Goal: Task Accomplishment & Management: Use online tool/utility

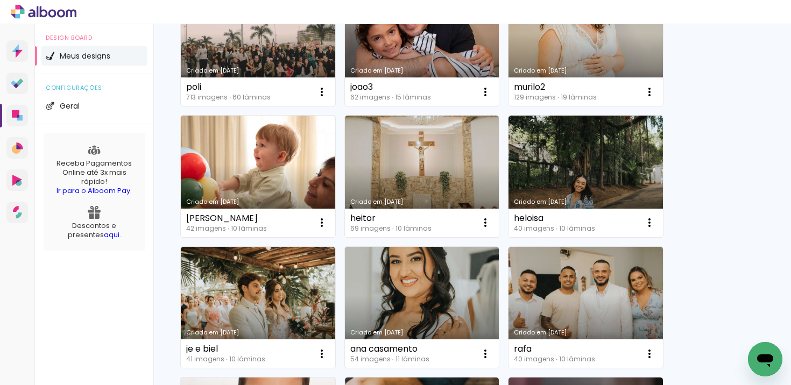
scroll to position [286, 0]
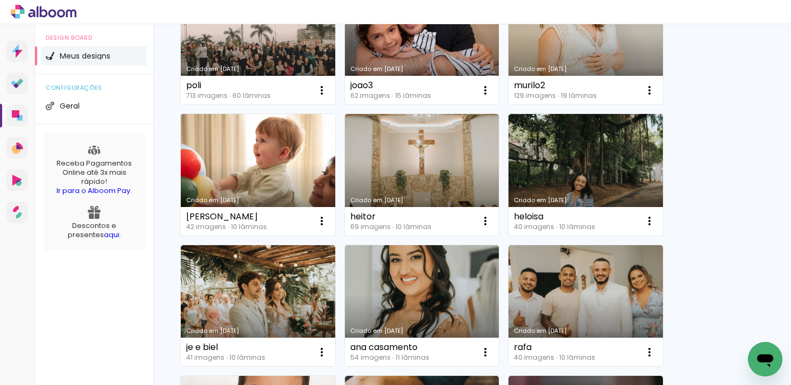
click at [263, 157] on link "Criado em [DATE]" at bounding box center [258, 175] width 154 height 122
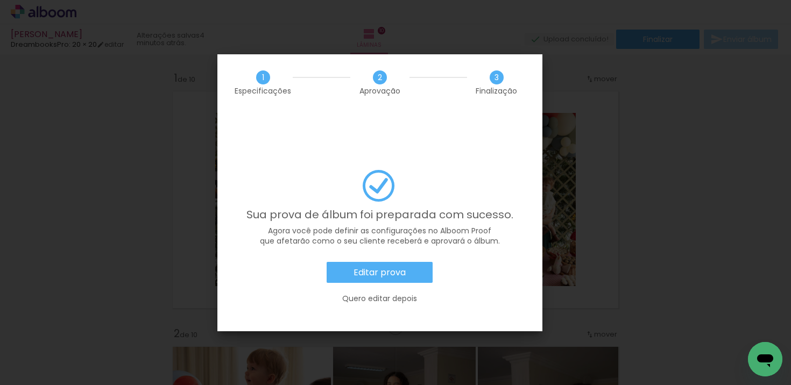
scroll to position [779, 0]
click at [0, 0] on slot "Editar prova" at bounding box center [0, 0] width 0 height 0
